Goal: Task Accomplishment & Management: Use online tool/utility

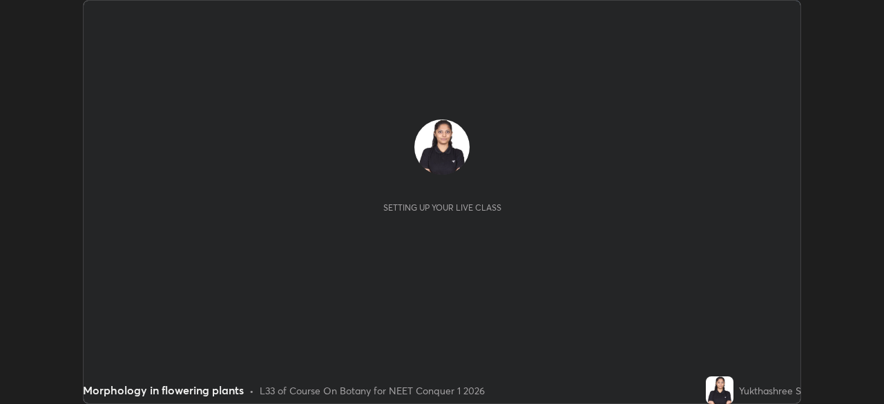
scroll to position [404, 883]
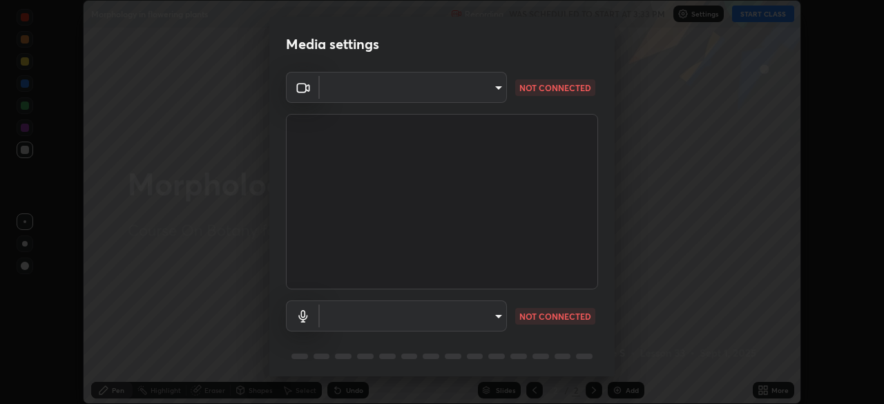
type input "2e9b027d6a4255688e554df818383ce9ed5f881db366686a8468352ce6a31e43"
type input "communications"
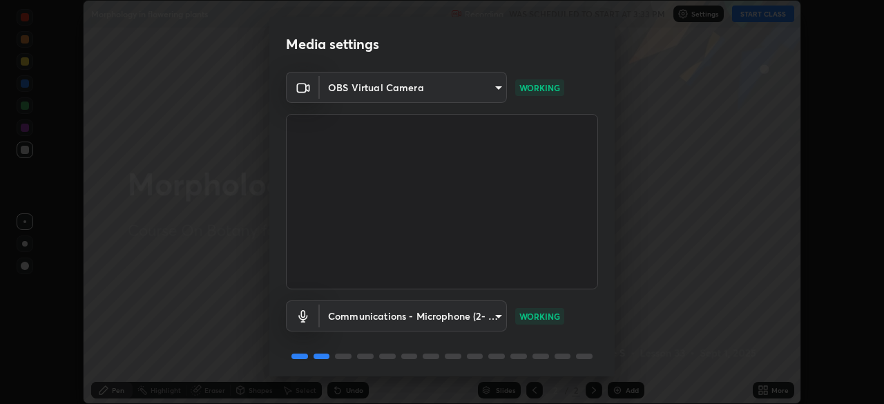
scroll to position [49, 0]
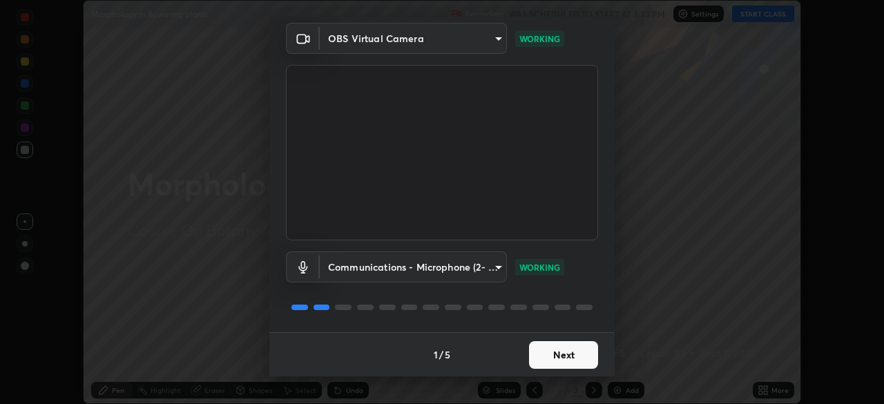
click at [574, 356] on button "Next" at bounding box center [563, 355] width 69 height 28
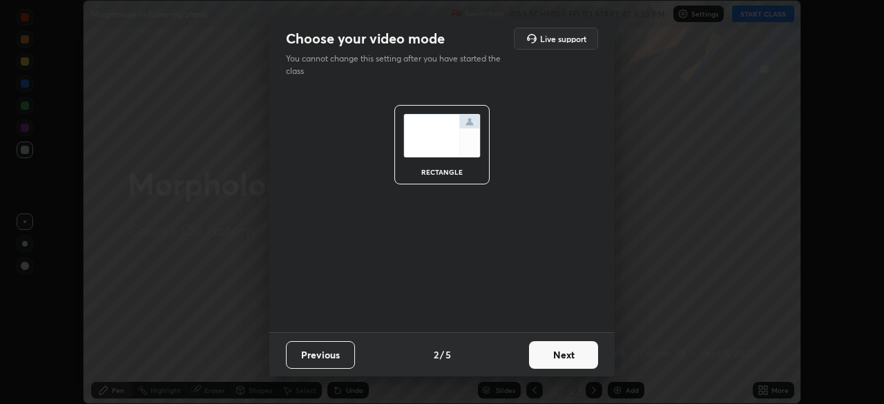
scroll to position [0, 0]
click at [574, 356] on button "Next" at bounding box center [563, 355] width 69 height 28
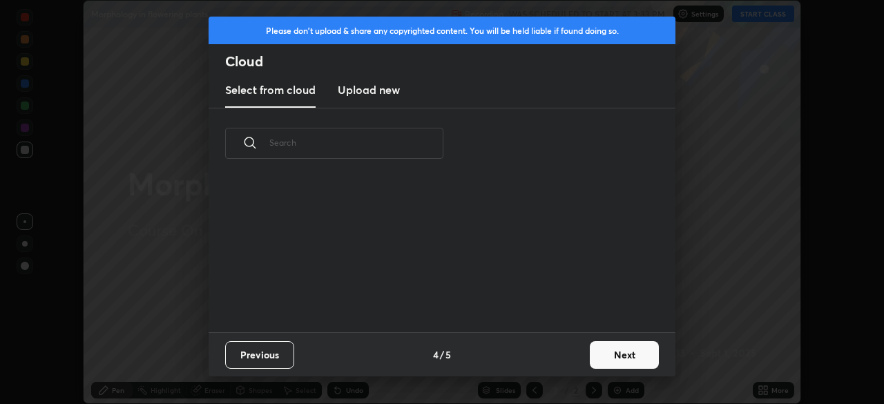
click at [582, 356] on div "Previous 4 / 5 Next" at bounding box center [441, 354] width 467 height 44
click at [591, 357] on button "Next" at bounding box center [624, 355] width 69 height 28
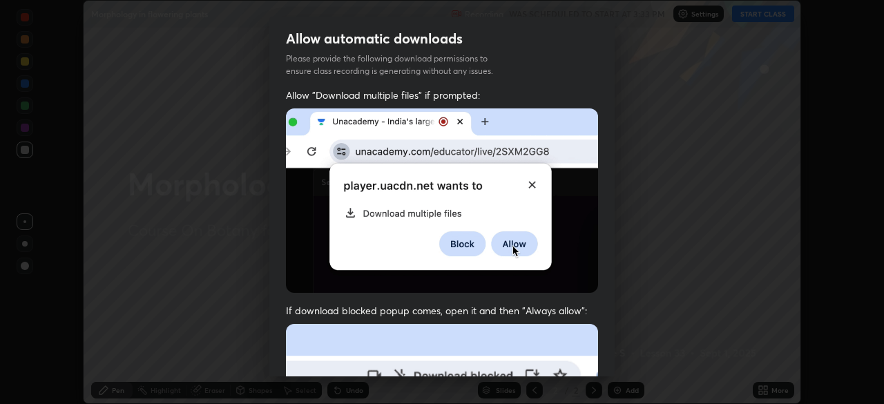
click at [623, 358] on div "Allow automatic downloads Please provide the following download permissions to …" at bounding box center [442, 202] width 884 height 404
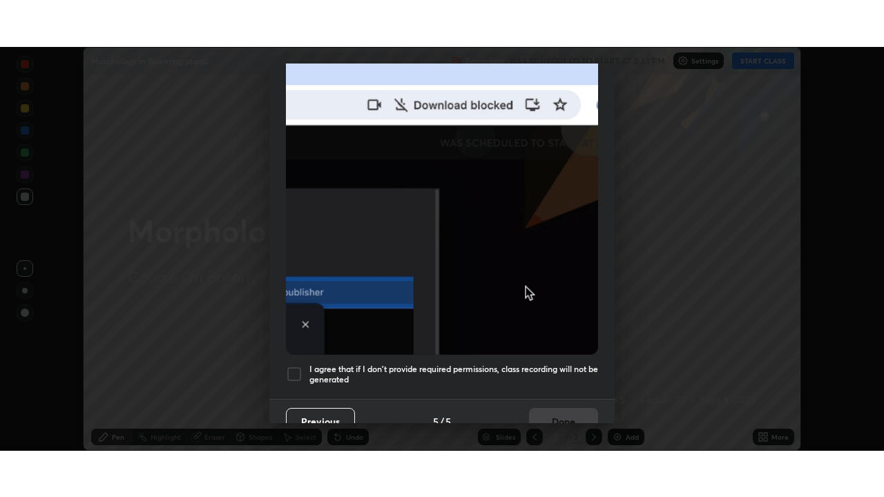
scroll to position [331, 0]
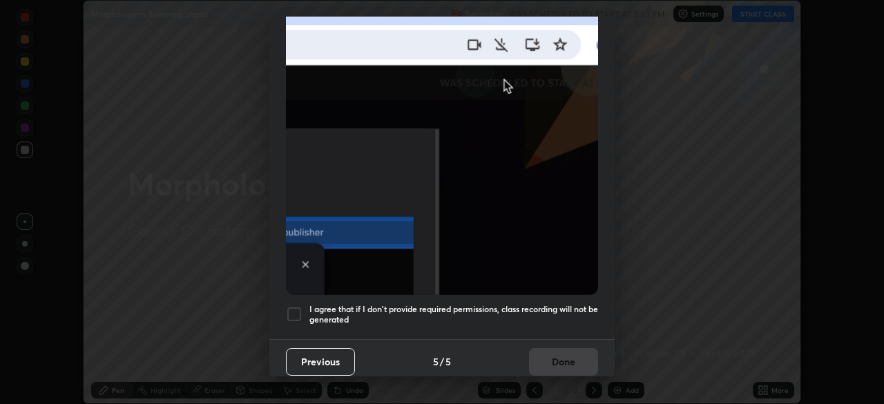
click at [308, 306] on div "I agree that if I don't provide required permissions, class recording will not …" at bounding box center [442, 314] width 312 height 17
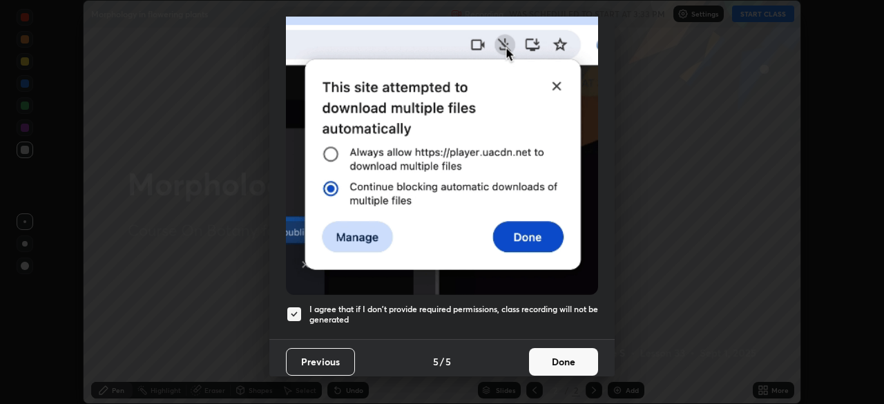
click at [564, 362] on button "Done" at bounding box center [563, 362] width 69 height 28
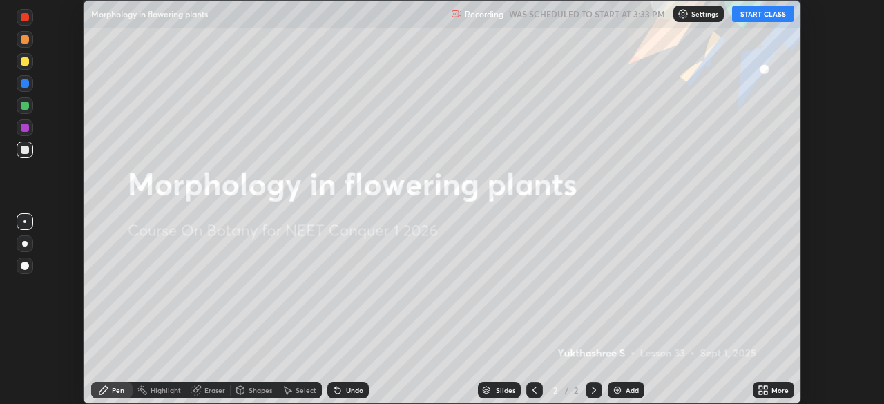
click at [770, 389] on div "More" at bounding box center [772, 390] width 41 height 17
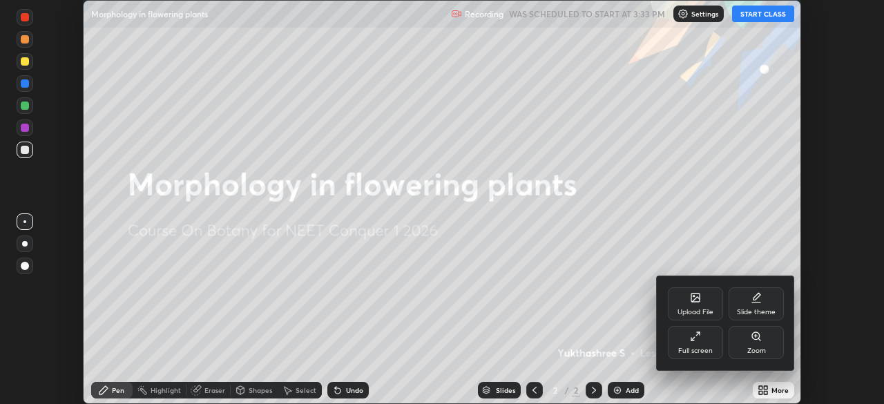
click at [759, 16] on div at bounding box center [442, 202] width 884 height 404
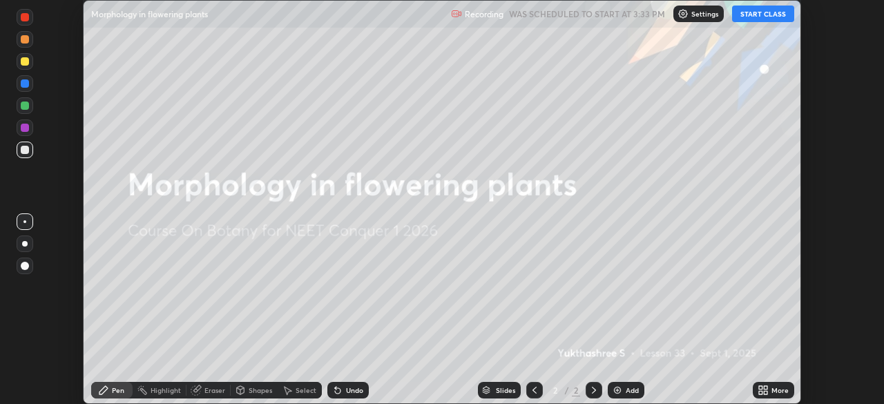
click at [776, 391] on div "More" at bounding box center [779, 390] width 17 height 7
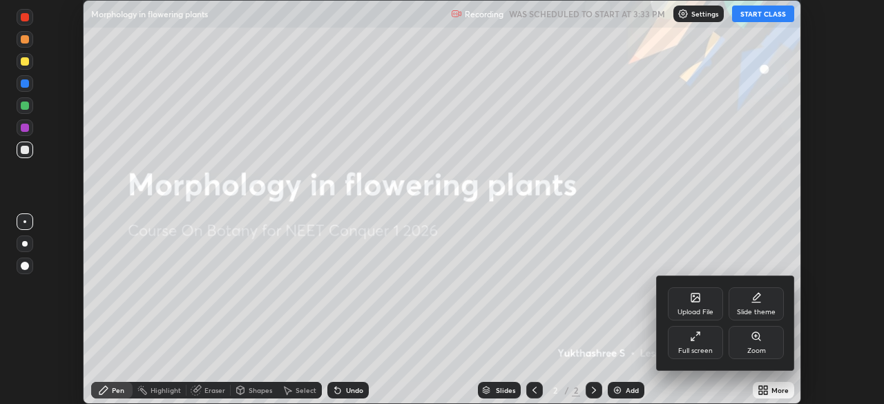
click at [691, 340] on icon at bounding box center [692, 339] width 3 height 3
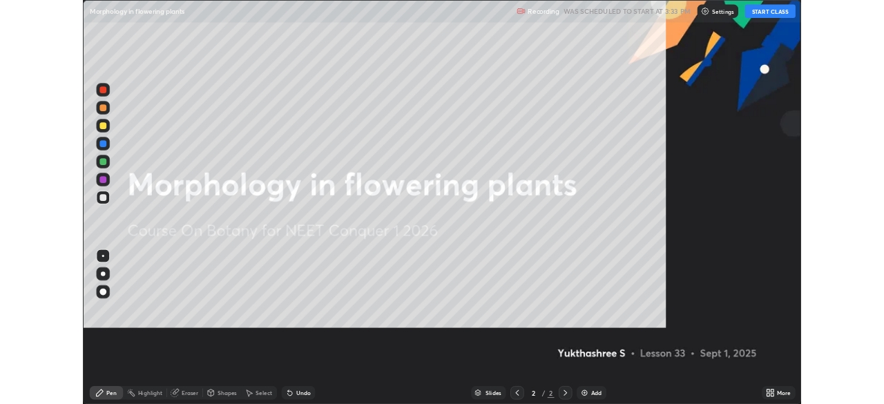
scroll to position [497, 884]
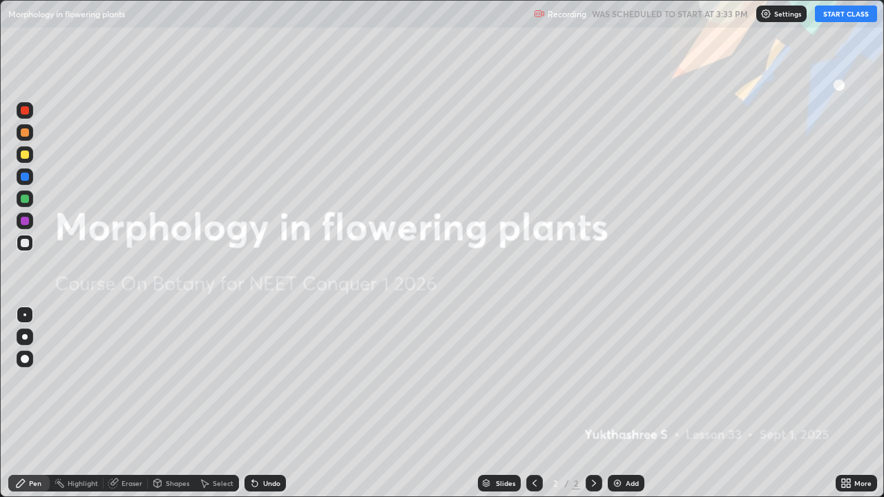
click at [853, 15] on button "START CLASS" at bounding box center [846, 14] width 62 height 17
click at [846, 403] on icon at bounding box center [847, 480] width 3 height 3
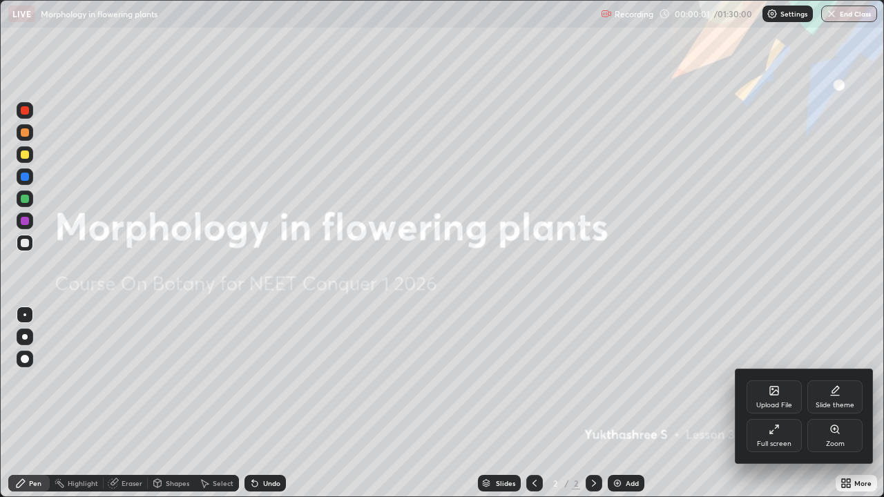
click at [769, 403] on icon at bounding box center [773, 429] width 11 height 11
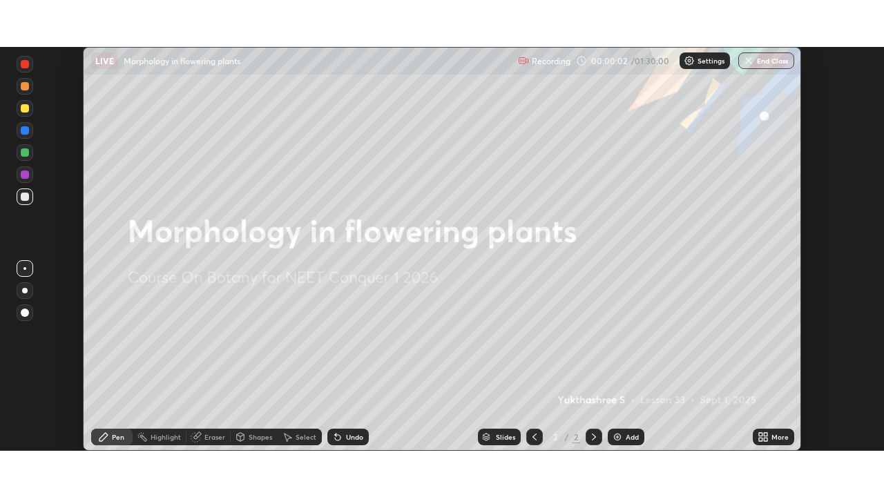
scroll to position [68629, 68149]
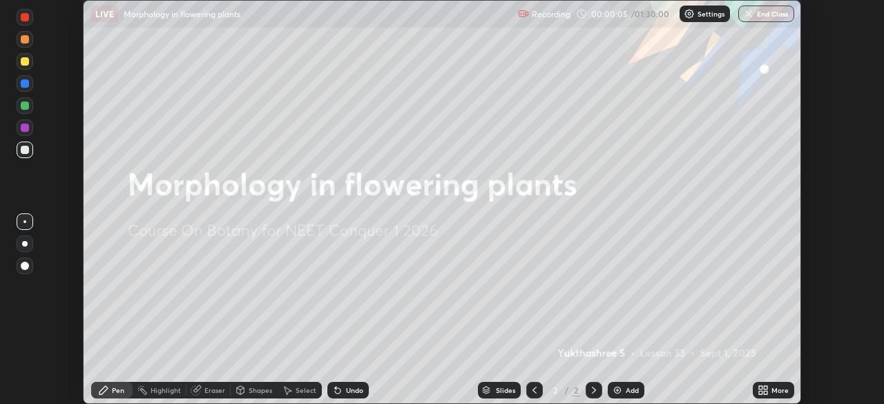
click at [833, 298] on div "Setting up your live class" at bounding box center [442, 202] width 884 height 404
click at [773, 391] on div "More" at bounding box center [779, 390] width 17 height 7
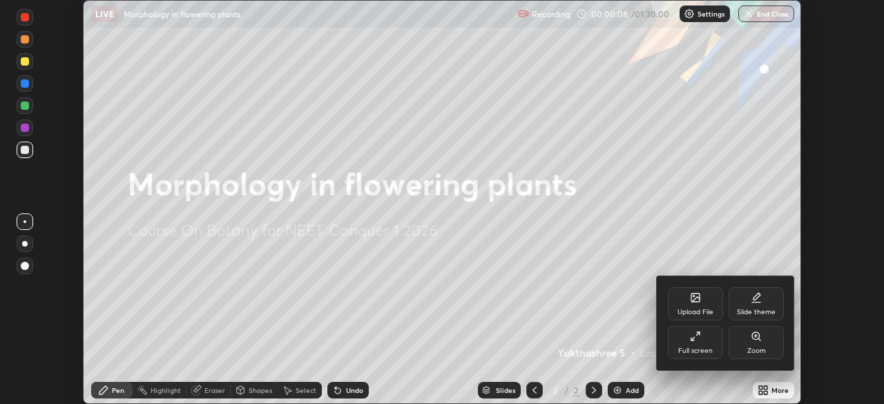
click at [713, 349] on div "Full screen" at bounding box center [695, 342] width 55 height 33
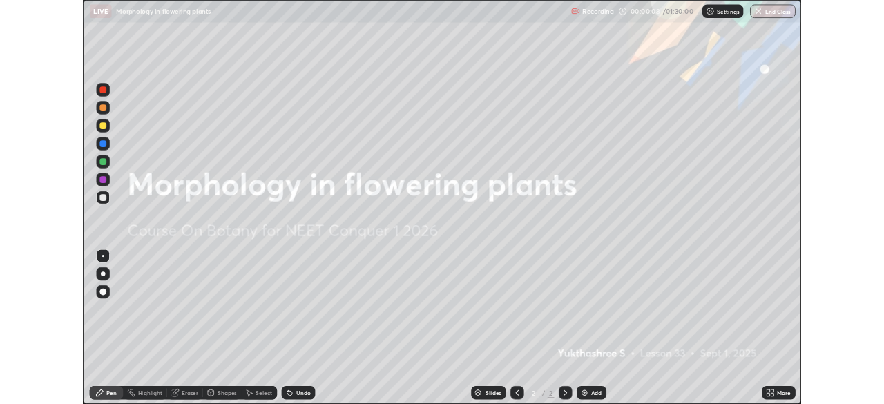
scroll to position [497, 884]
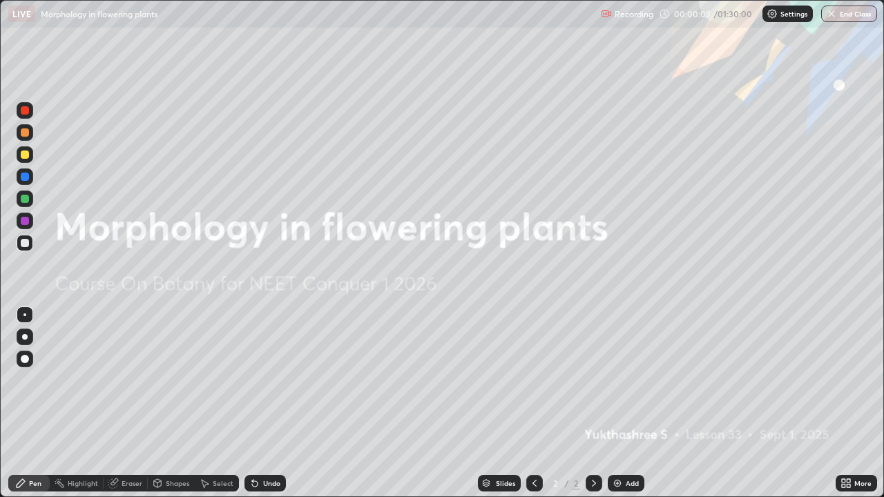
click at [860, 403] on div "More" at bounding box center [862, 483] width 17 height 7
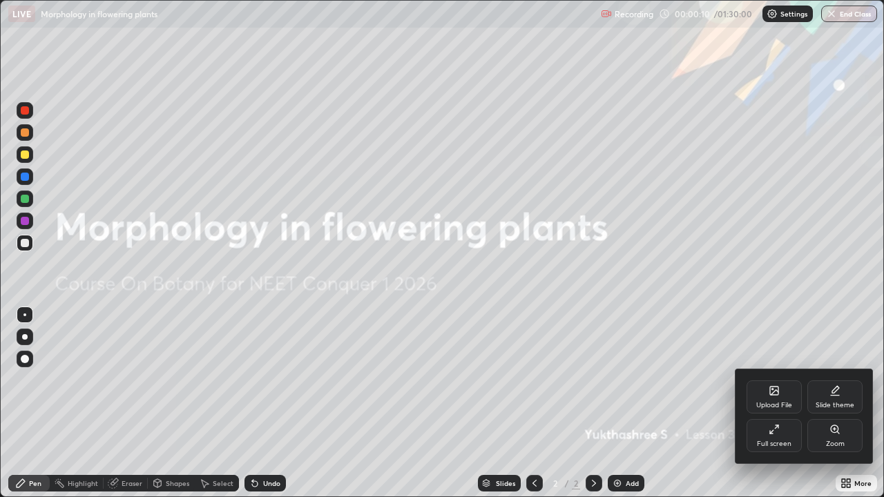
click at [837, 402] on div "Slide theme" at bounding box center [834, 405] width 39 height 7
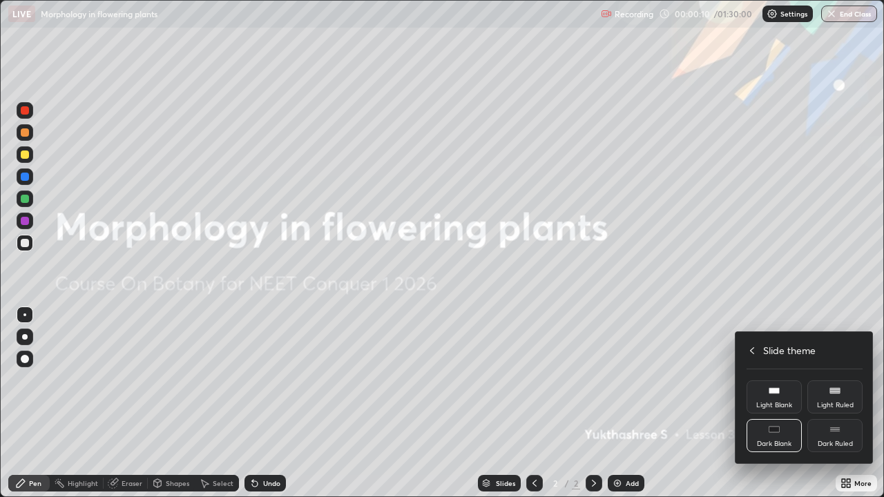
click at [844, 403] on div "Dark Ruled" at bounding box center [834, 443] width 35 height 7
click at [673, 403] on div at bounding box center [442, 248] width 884 height 497
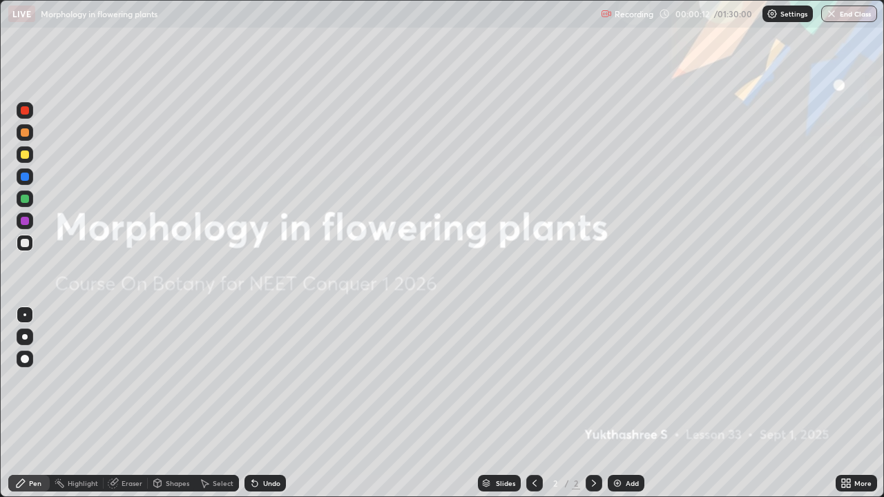
click at [610, 403] on div "Add" at bounding box center [625, 483] width 37 height 17
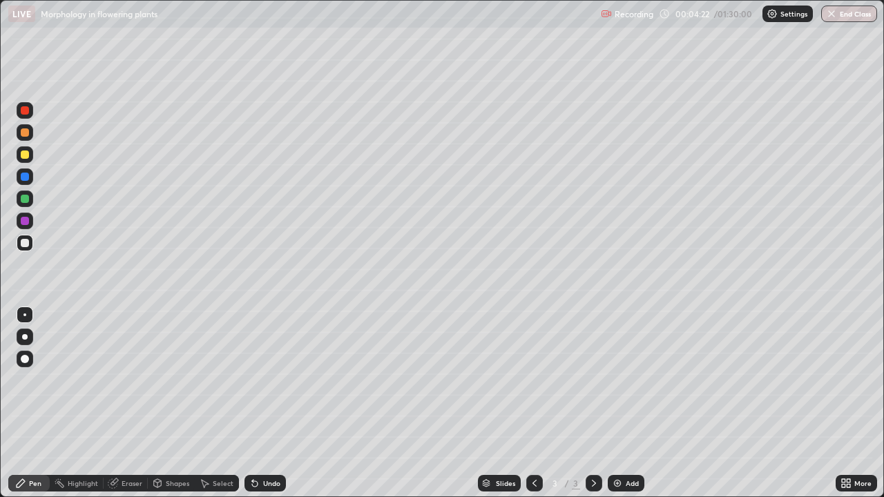
click at [126, 403] on div "Eraser" at bounding box center [126, 483] width 44 height 17
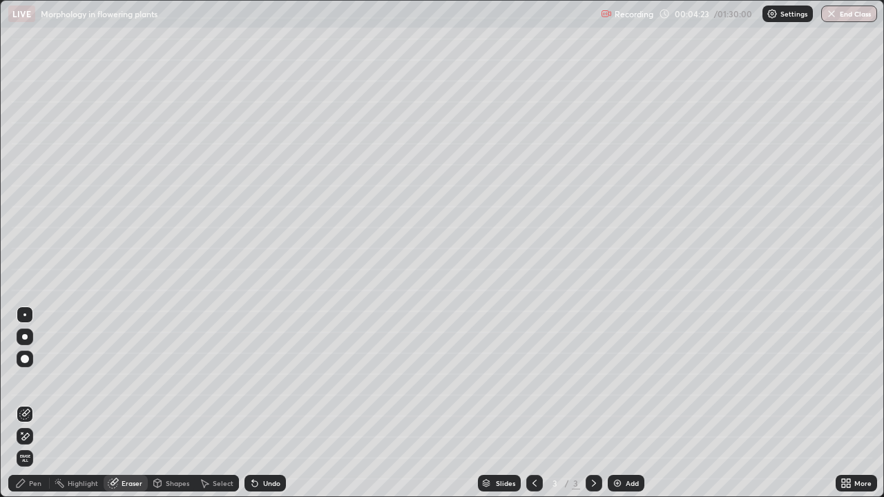
click at [25, 403] on icon at bounding box center [26, 436] width 8 height 7
click at [20, 403] on icon at bounding box center [21, 483] width 8 height 8
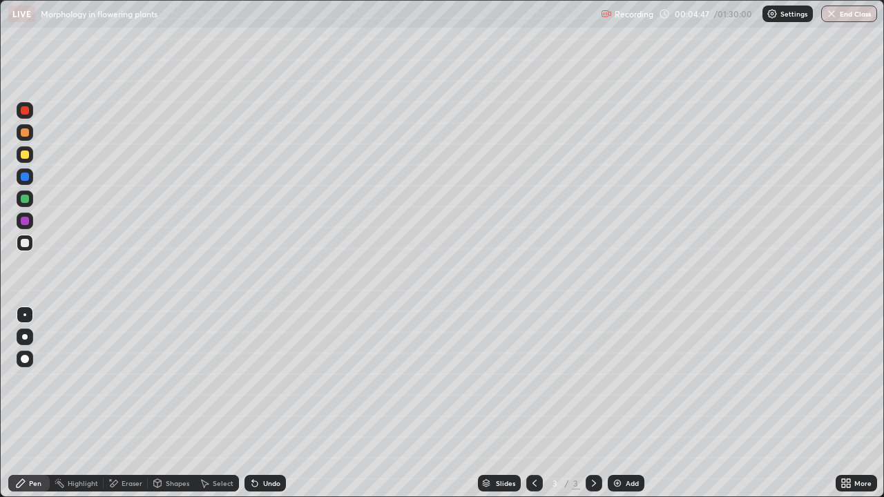
click at [26, 155] on div at bounding box center [25, 154] width 8 height 8
click at [21, 131] on div at bounding box center [25, 132] width 8 height 8
click at [23, 115] on div at bounding box center [25, 110] width 17 height 17
click at [26, 135] on div at bounding box center [25, 132] width 8 height 8
click at [31, 113] on div at bounding box center [25, 110] width 17 height 17
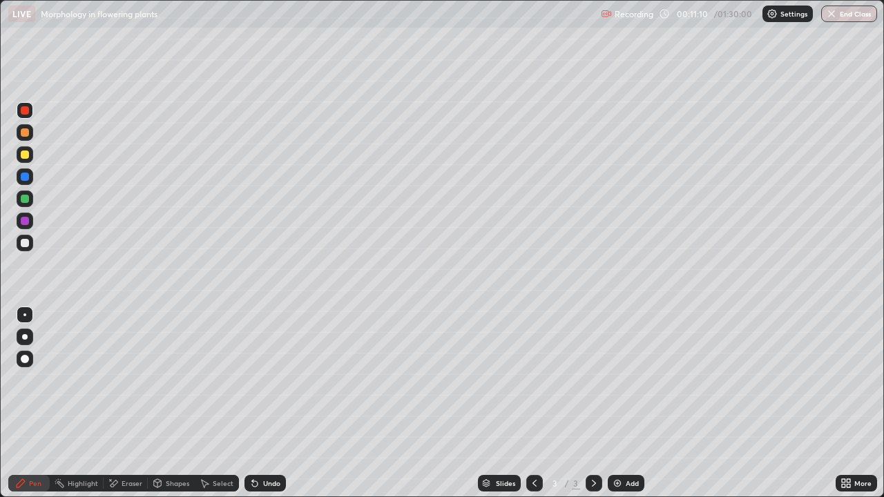
click at [857, 403] on div "More" at bounding box center [855, 483] width 41 height 17
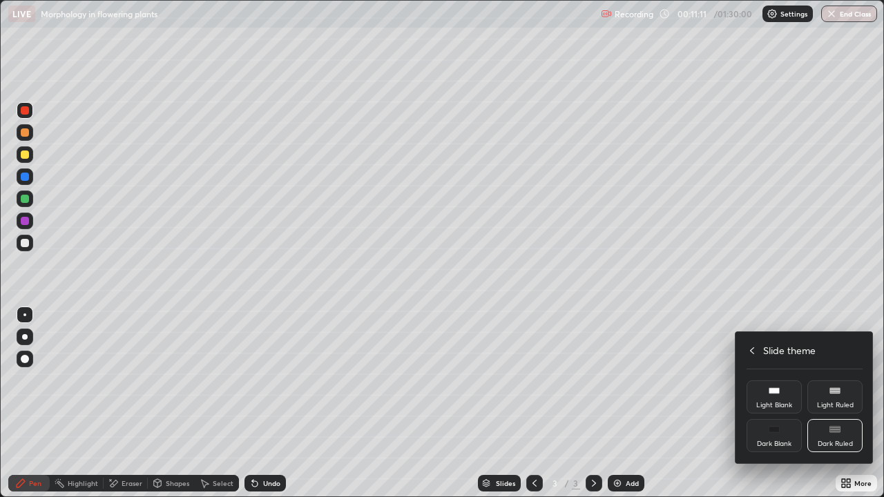
click at [752, 350] on icon at bounding box center [751, 350] width 11 height 11
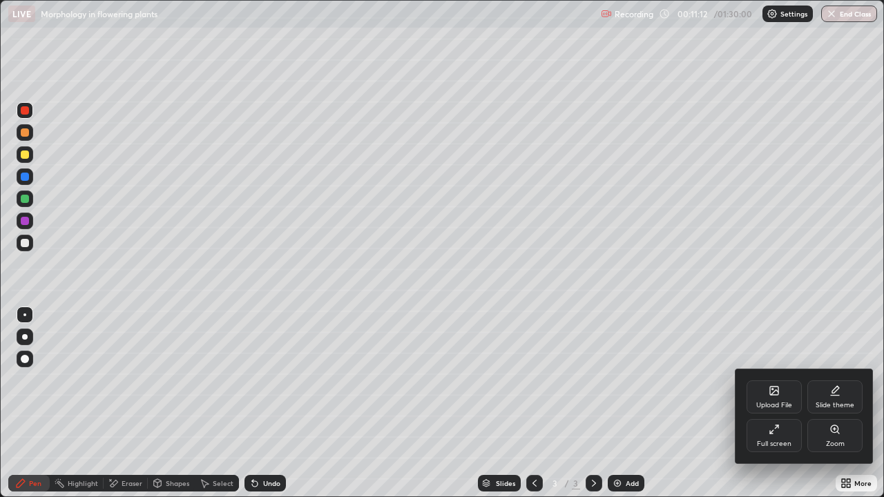
click at [775, 403] on div "Full screen" at bounding box center [774, 443] width 35 height 7
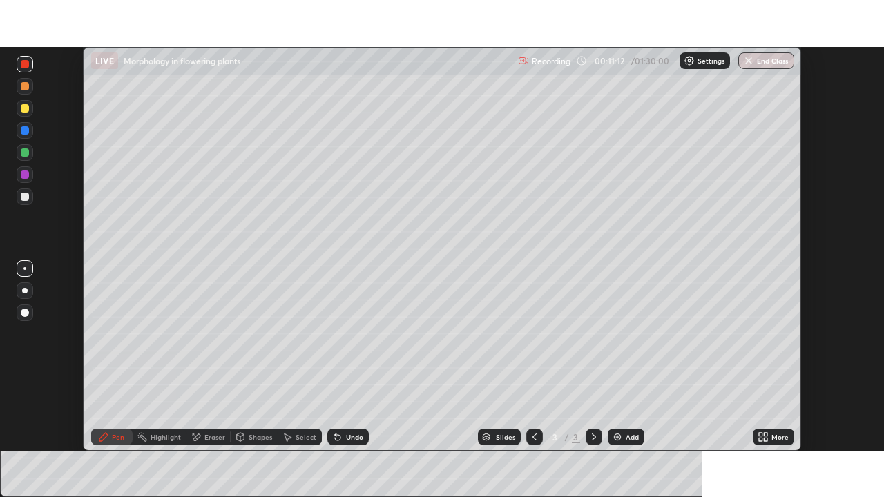
scroll to position [68629, 68149]
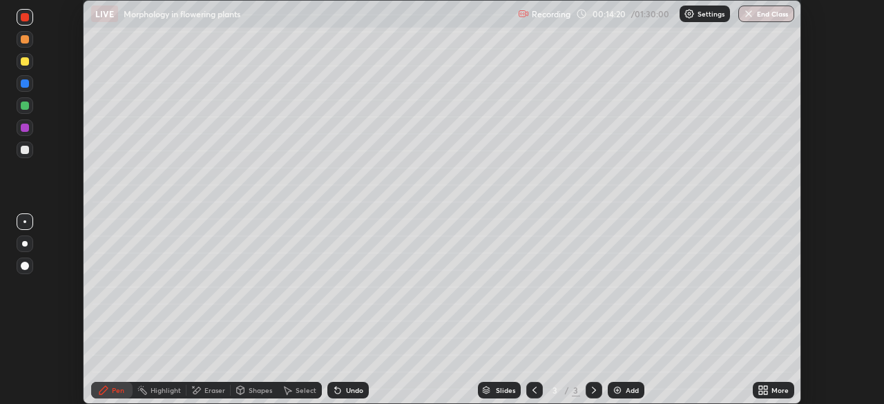
click at [775, 391] on div "More" at bounding box center [779, 390] width 17 height 7
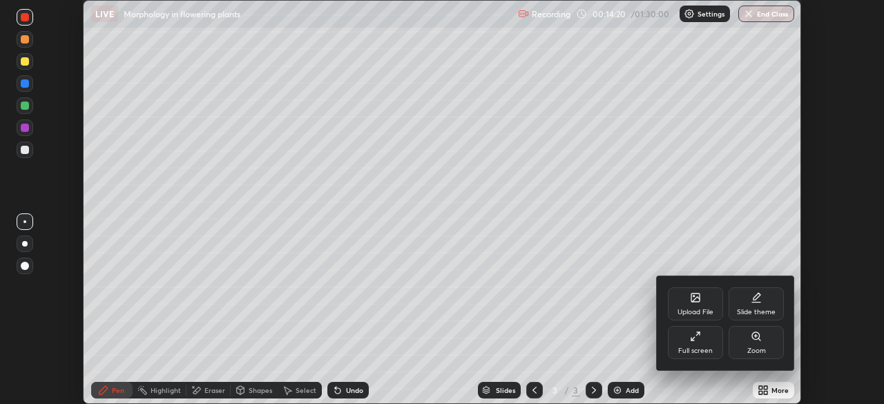
click at [690, 342] on div "Full screen" at bounding box center [695, 342] width 55 height 33
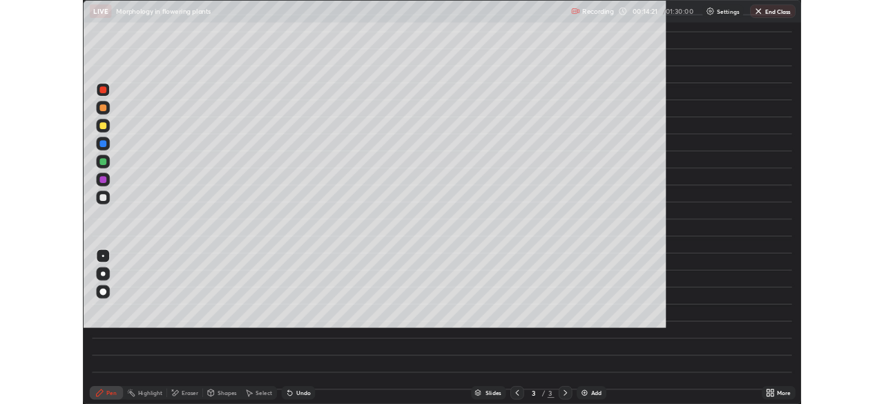
scroll to position [497, 884]
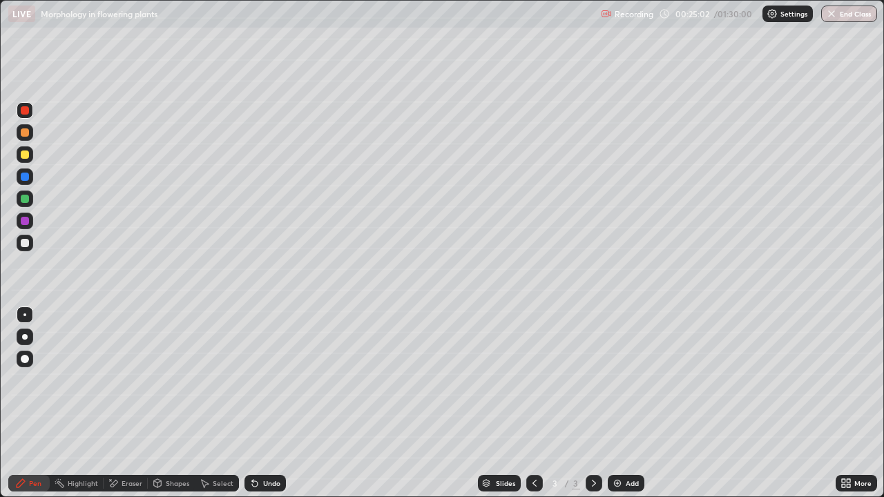
click at [625, 403] on div "Add" at bounding box center [625, 483] width 37 height 17
click at [857, 403] on div "More" at bounding box center [862, 483] width 17 height 7
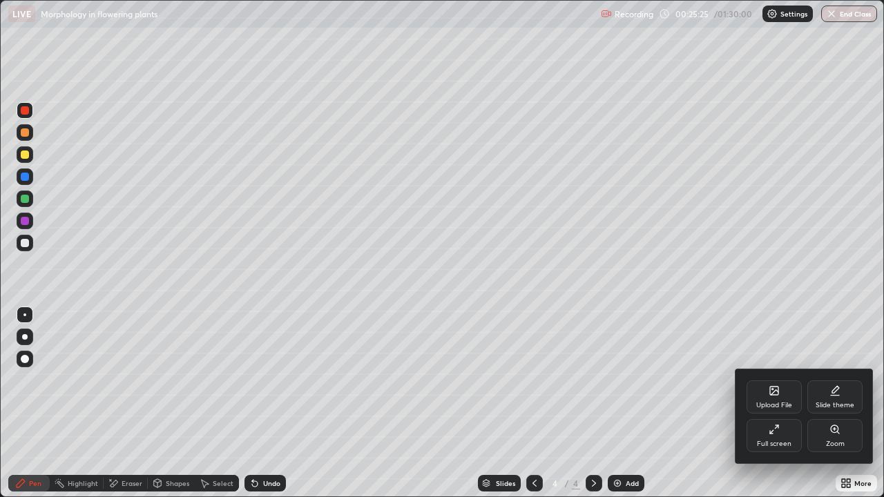
click at [775, 403] on div "Full screen" at bounding box center [773, 435] width 55 height 33
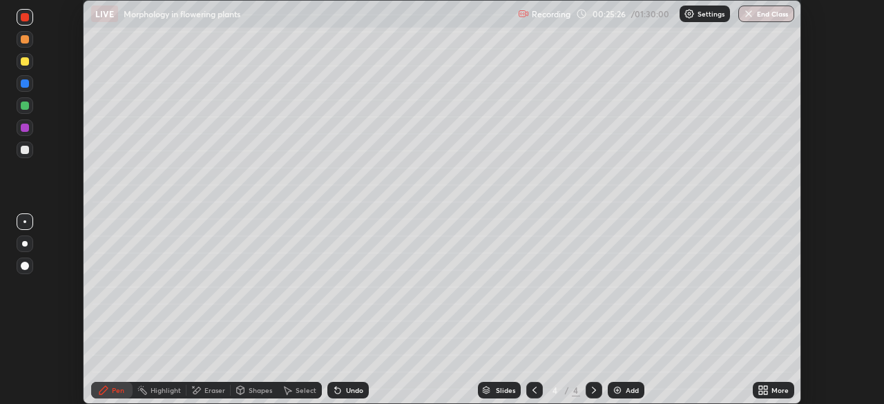
scroll to position [68629, 68149]
click at [764, 13] on button "End Class" at bounding box center [766, 14] width 56 height 17
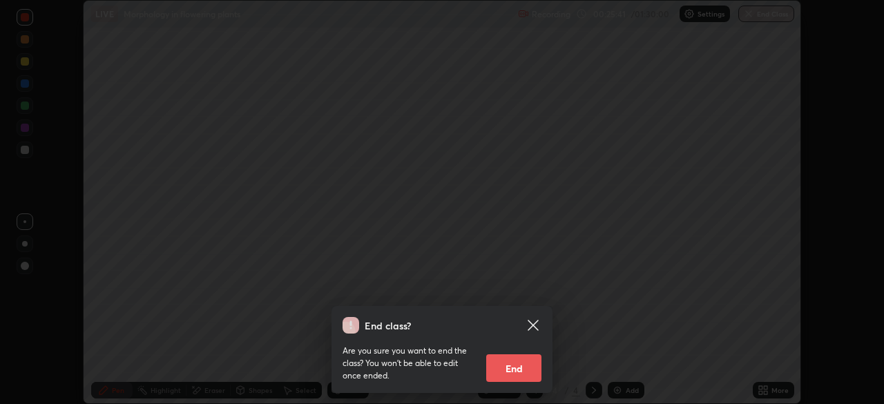
click at [518, 370] on button "End" at bounding box center [513, 368] width 55 height 28
